Goal: Information Seeking & Learning: Learn about a topic

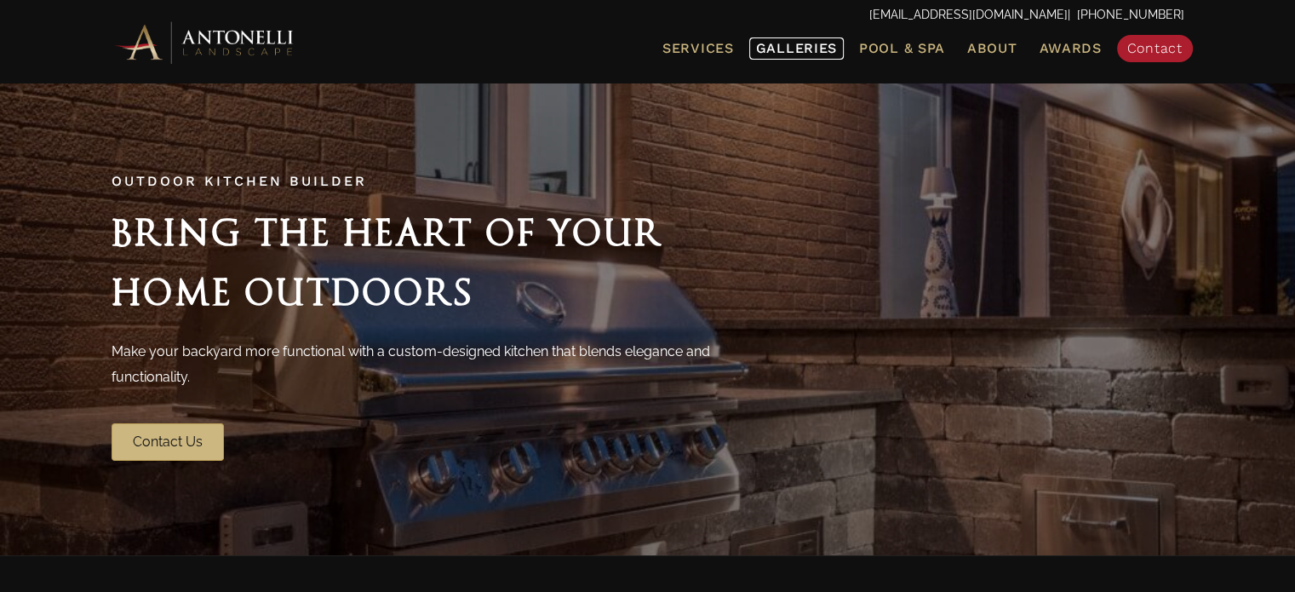
click at [783, 49] on span "Galleries" at bounding box center [796, 48] width 81 height 16
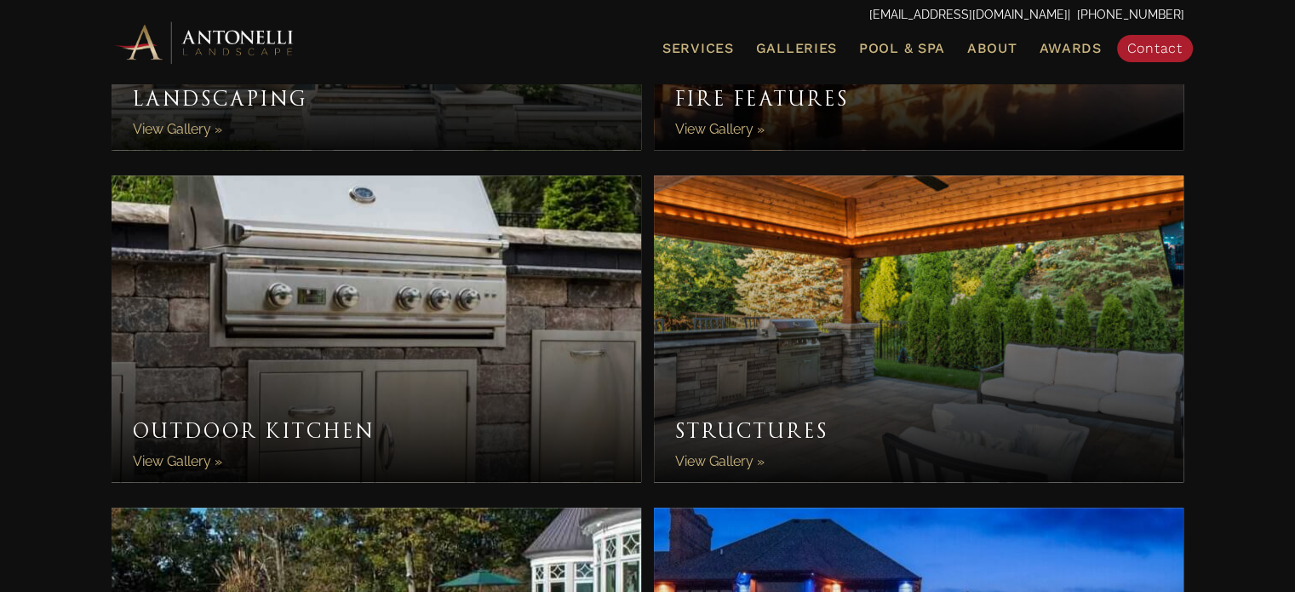
scroll to position [1169, 0]
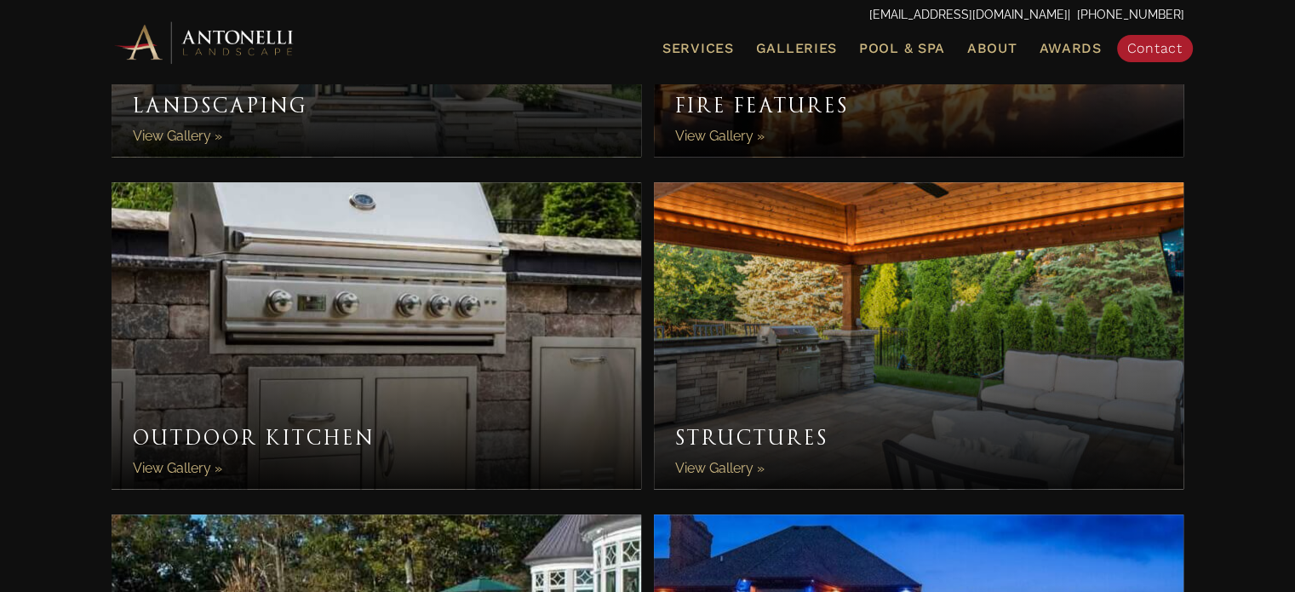
click at [404, 344] on link "Outdoor Kitchen" at bounding box center [377, 335] width 530 height 306
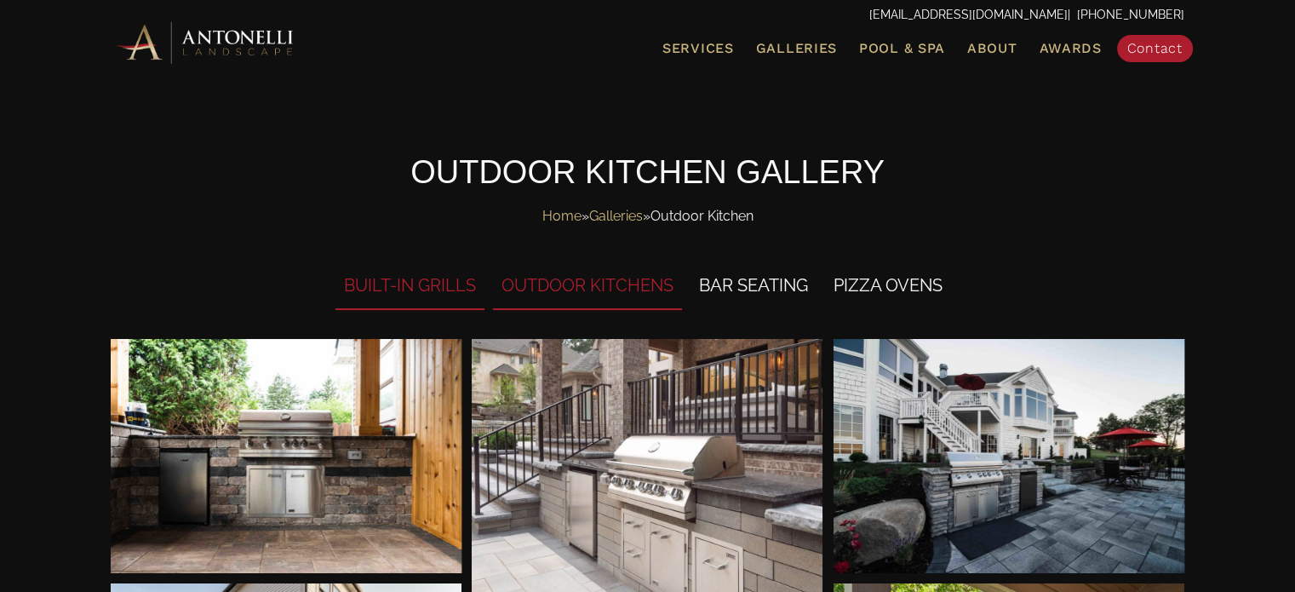
click at [570, 281] on li "OUTDOOR KITCHENS" at bounding box center [587, 286] width 189 height 47
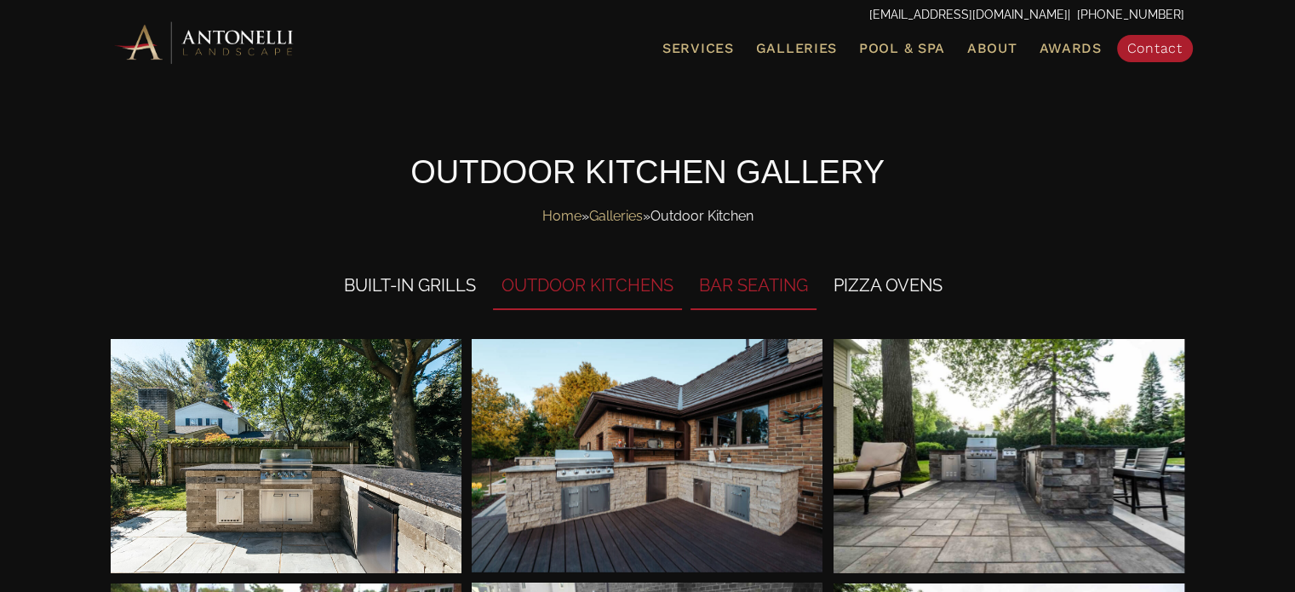
click at [780, 280] on li "BAR SEATING" at bounding box center [753, 286] width 126 height 47
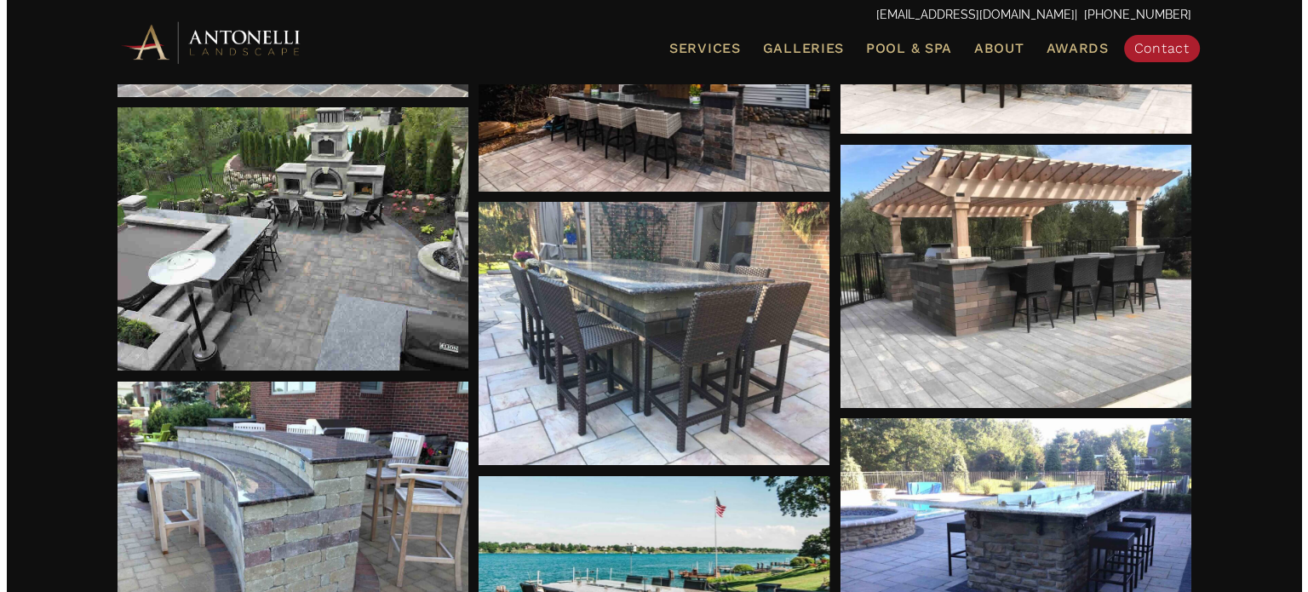
scroll to position [1464, 0]
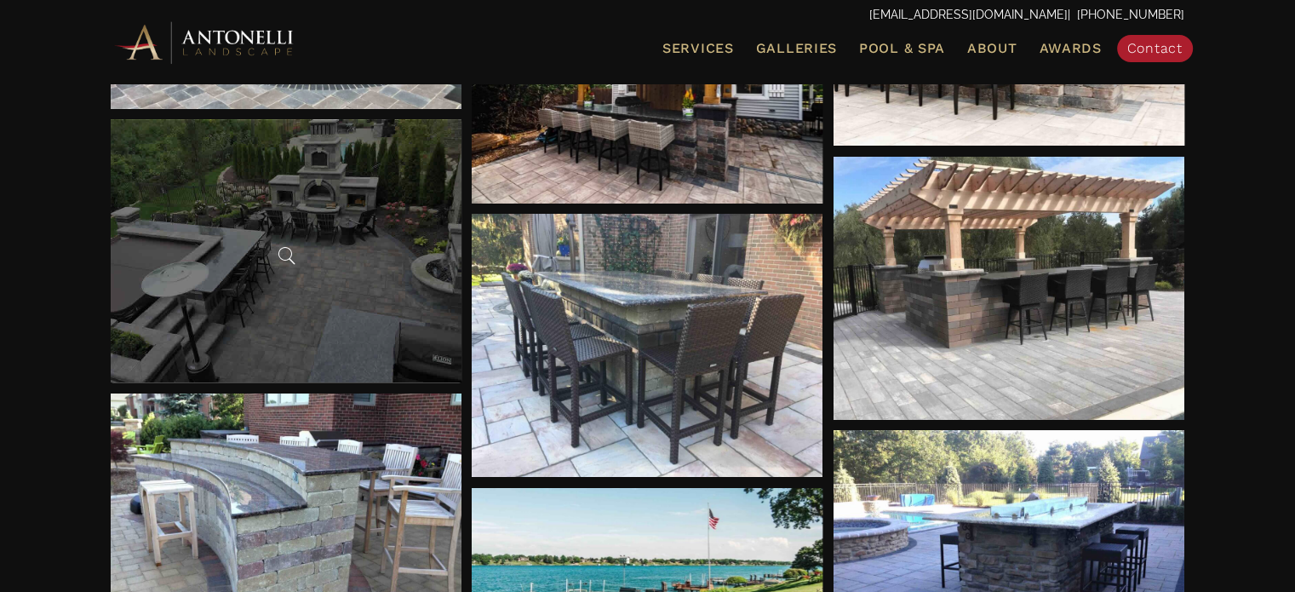
click at [315, 178] on div at bounding box center [286, 250] width 351 height 263
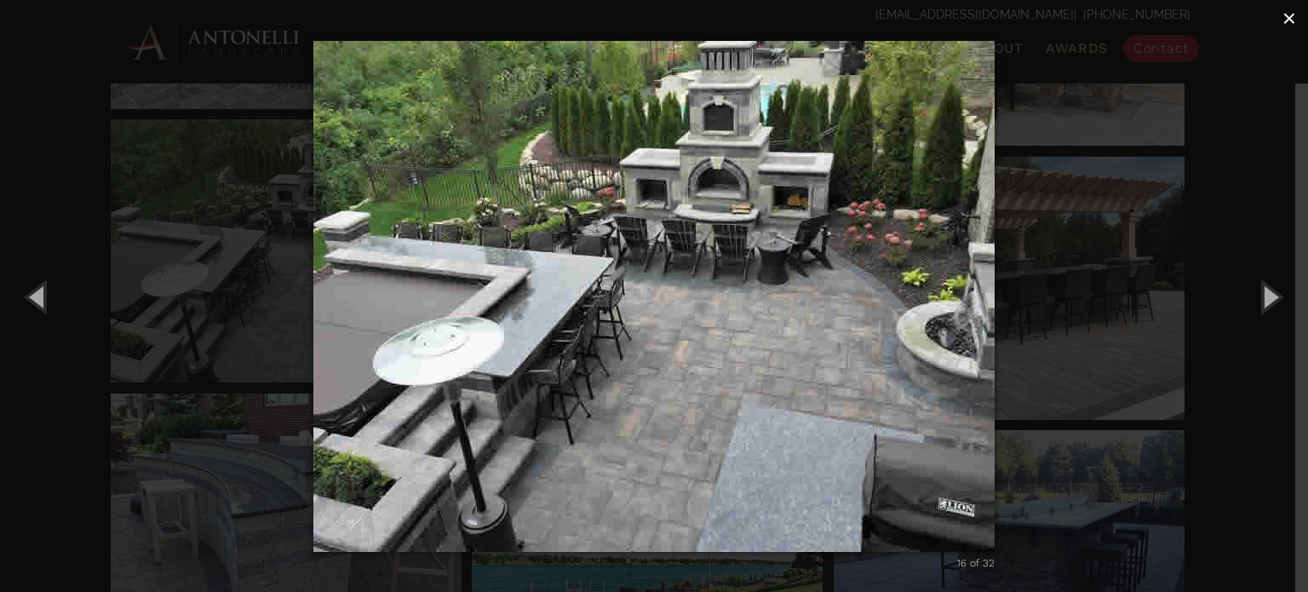
click at [1290, 20] on span "×" at bounding box center [1289, 18] width 14 height 26
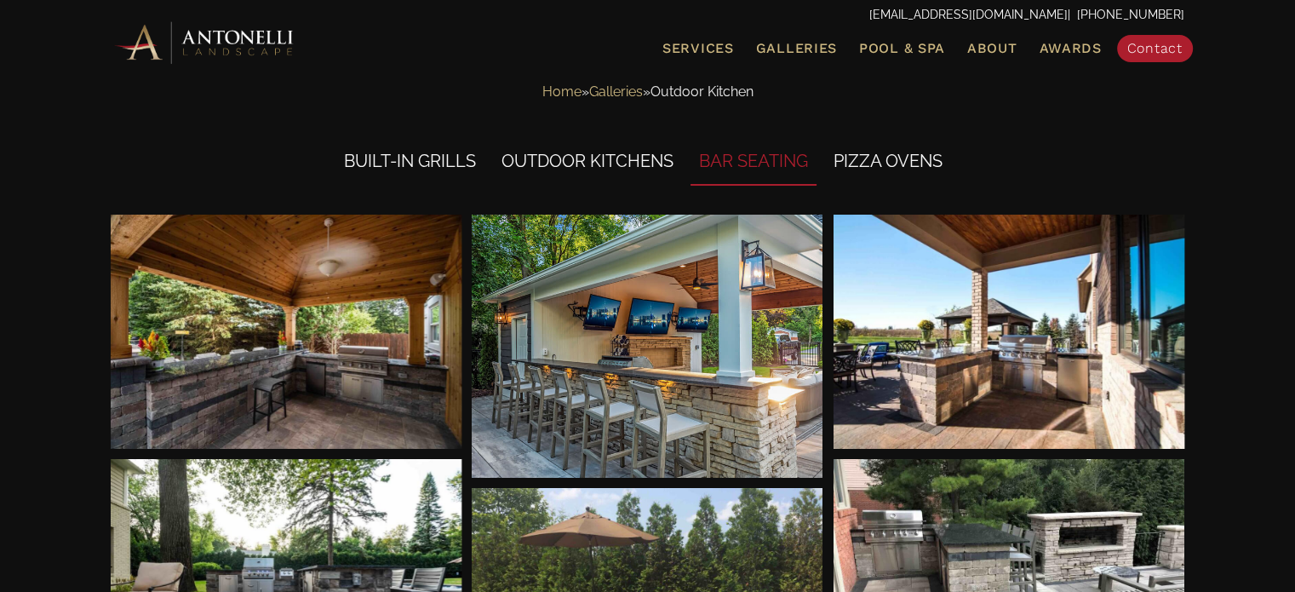
scroll to position [0, 0]
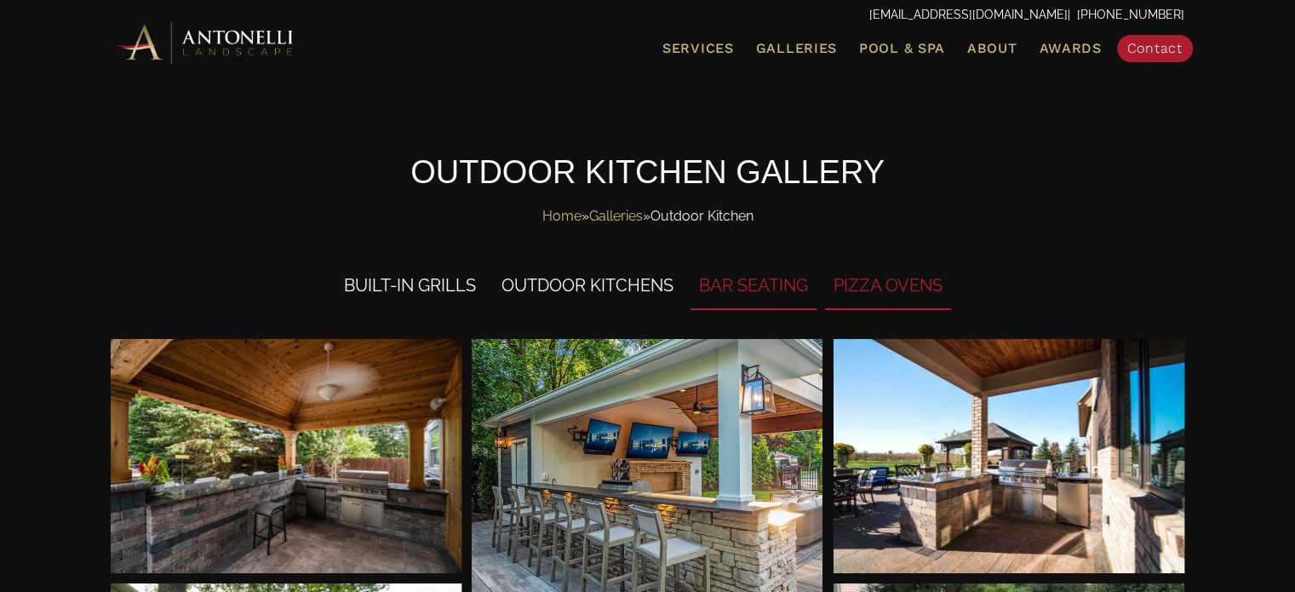
click at [865, 279] on li "PIZZA OVENS" at bounding box center [888, 286] width 126 height 47
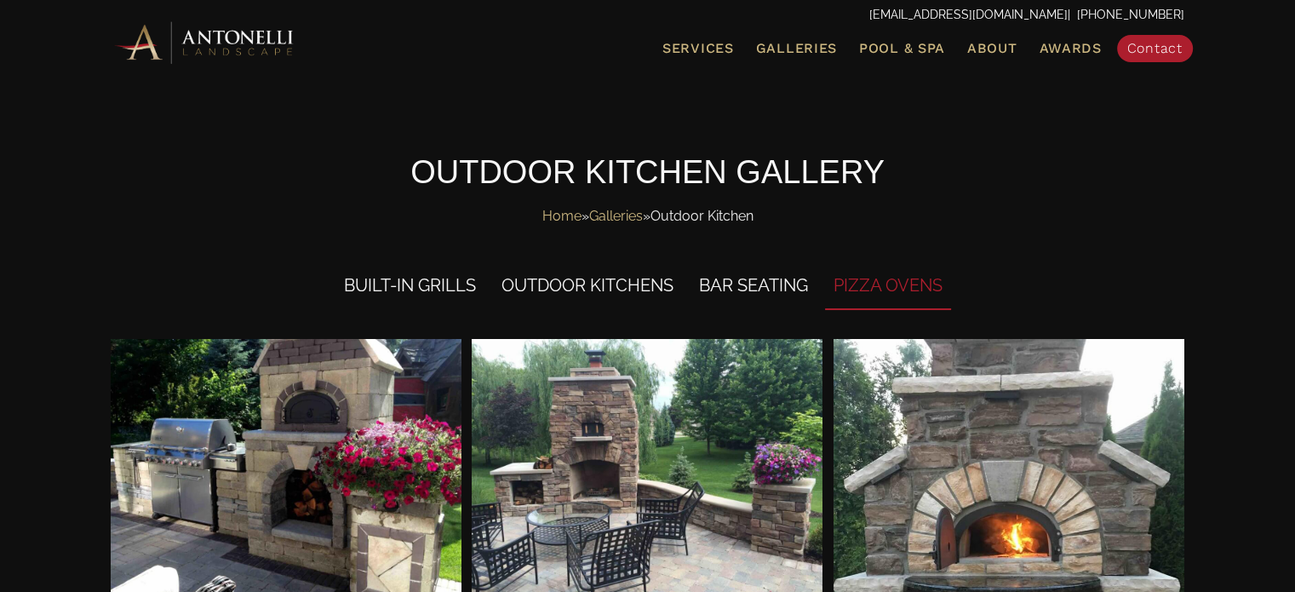
click at [1090, 238] on div "Home » Galleries » Outdoor Kitchen" at bounding box center [648, 224] width 1107 height 43
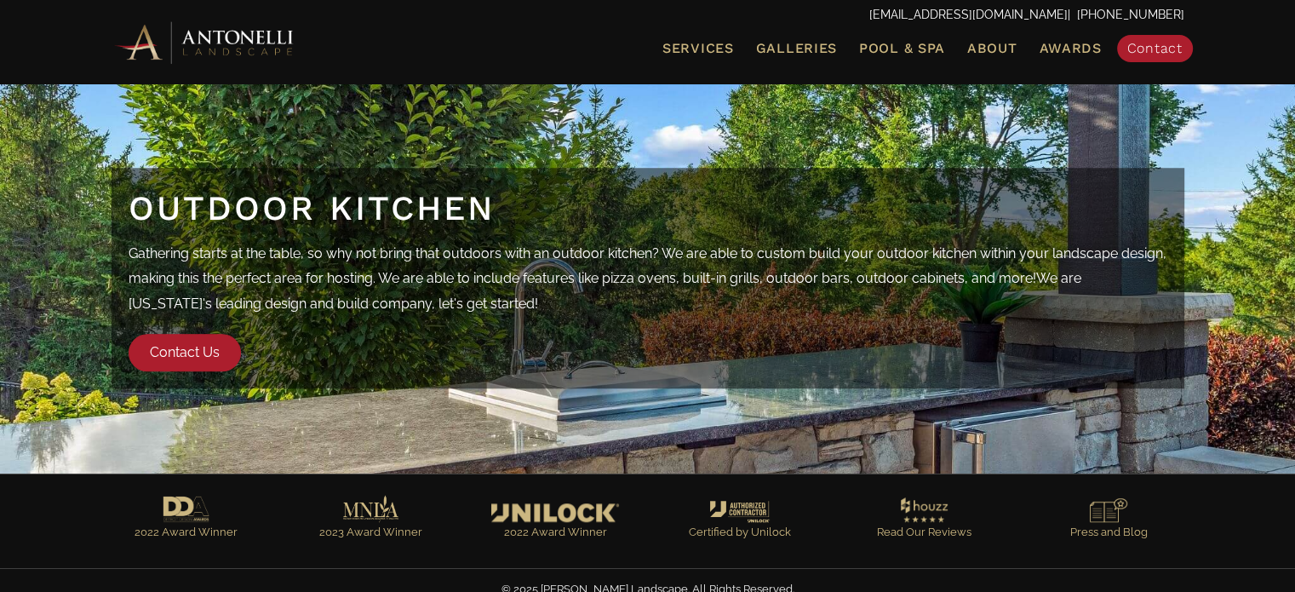
scroll to position [1349, 0]
